Goal: Task Accomplishment & Management: Use online tool/utility

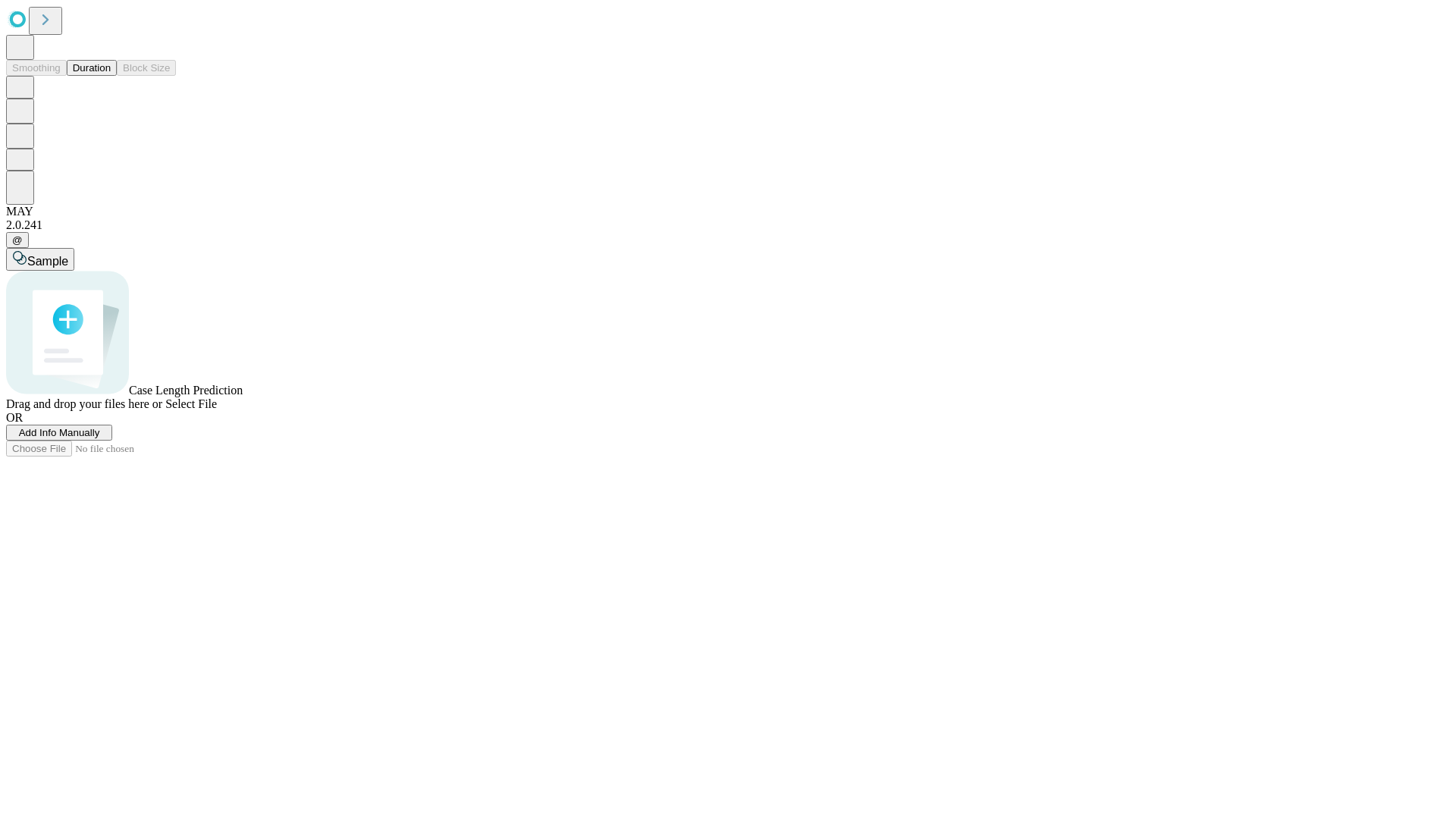
click at [111, 76] on button "Duration" at bounding box center [91, 67] width 51 height 16
click at [100, 439] on span "Add Info Manually" at bounding box center [59, 432] width 81 height 11
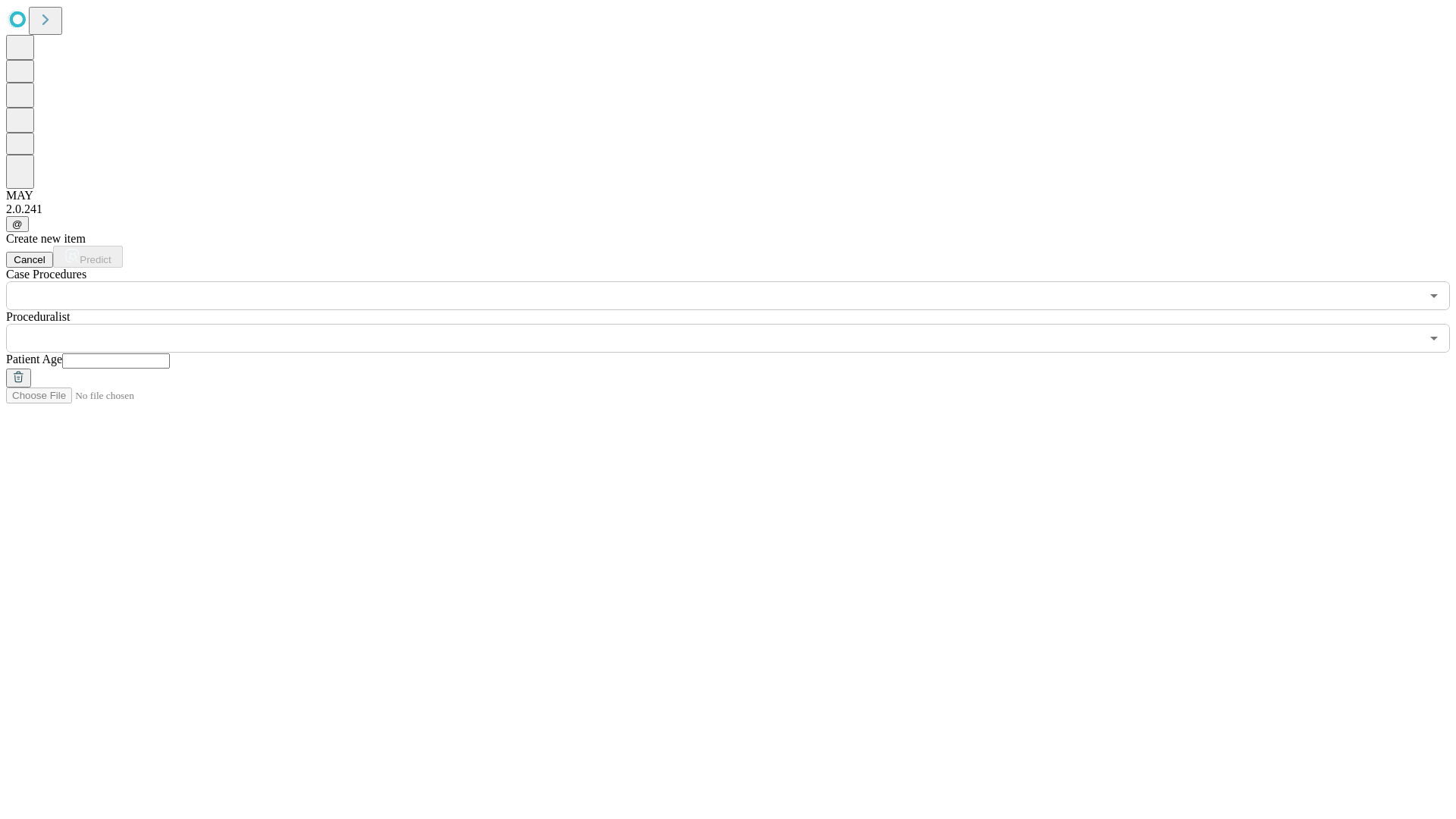
click at [170, 354] on input "text" at bounding box center [116, 360] width 108 height 15
type input "**"
click at [739, 324] on input "text" at bounding box center [713, 338] width 1414 height 29
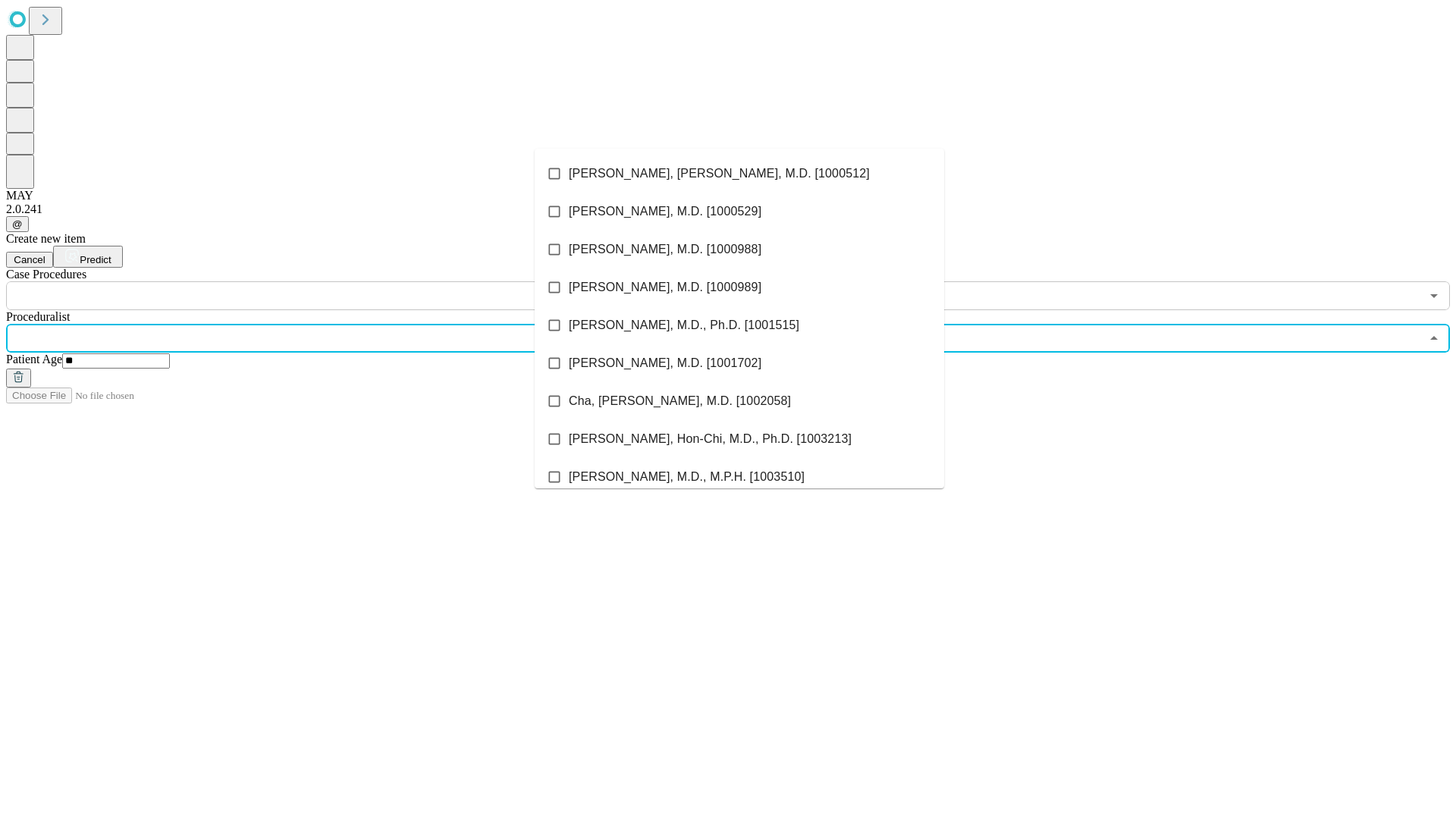
click at [740, 173] on li "[PERSON_NAME], [PERSON_NAME], M.D. [1000512]" at bounding box center [740, 173] width 410 height 38
